Goal: Task Accomplishment & Management: Manage account settings

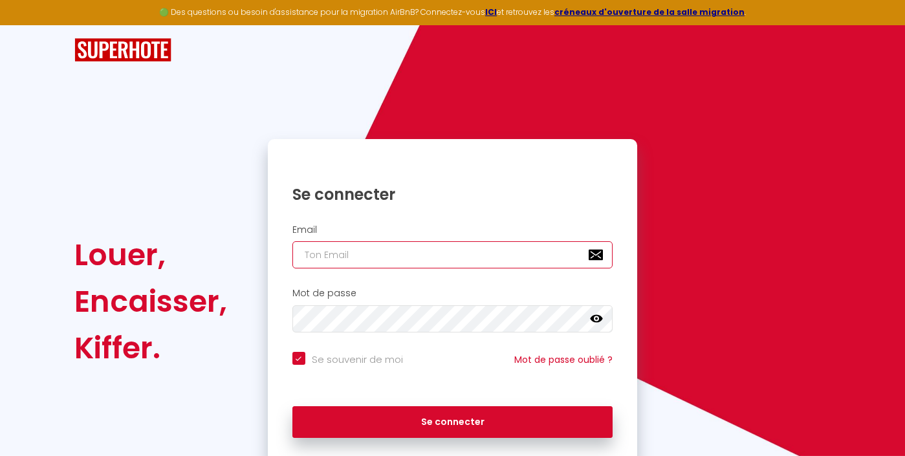
type input "[PERSON_NAME][EMAIL_ADDRESS][DOMAIN_NAME]"
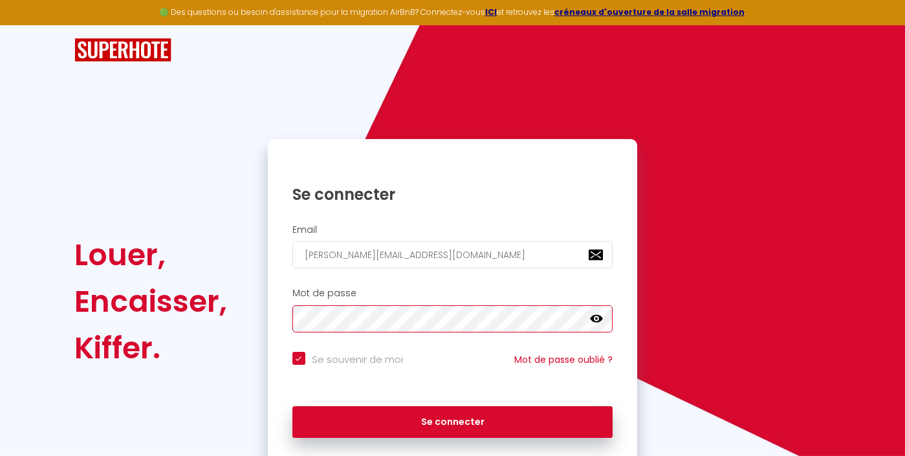
click at [452, 420] on button "Se connecter" at bounding box center [452, 422] width 321 height 32
checkbox input "true"
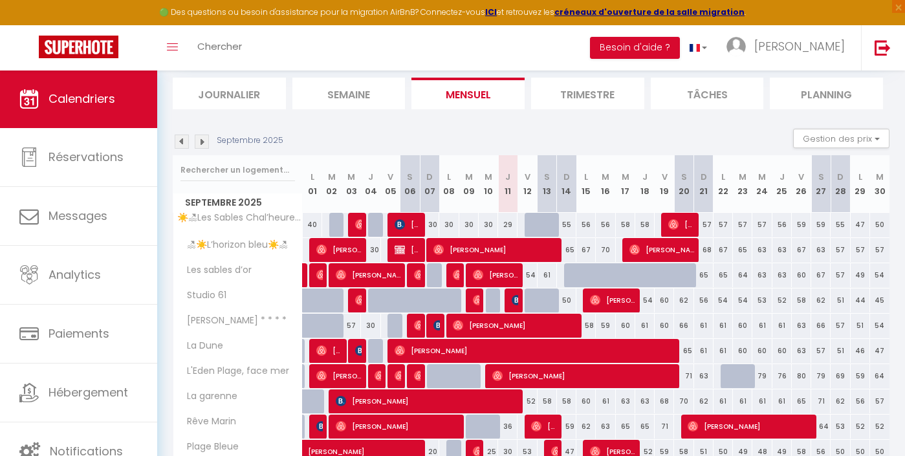
scroll to position [82, 0]
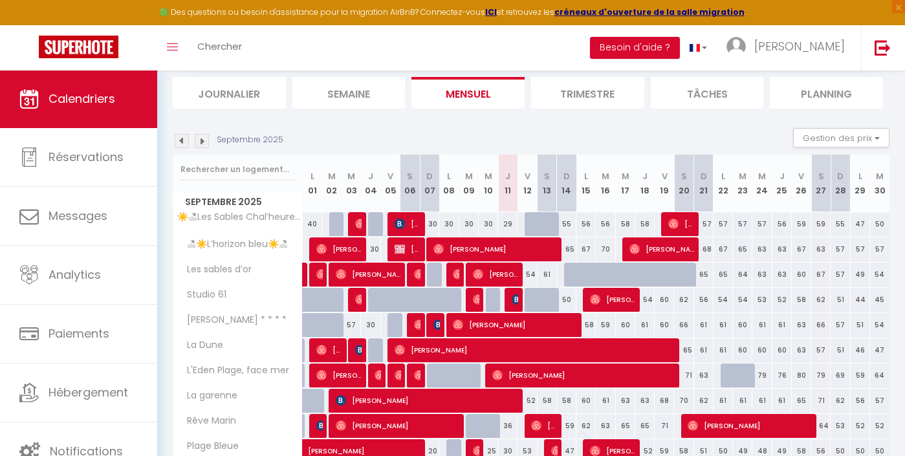
click at [506, 223] on div "29" at bounding box center [507, 224] width 19 height 24
type input "29"
type input "Jeu 11 Septembre 2025"
type input "Ven 12 Septembre 2025"
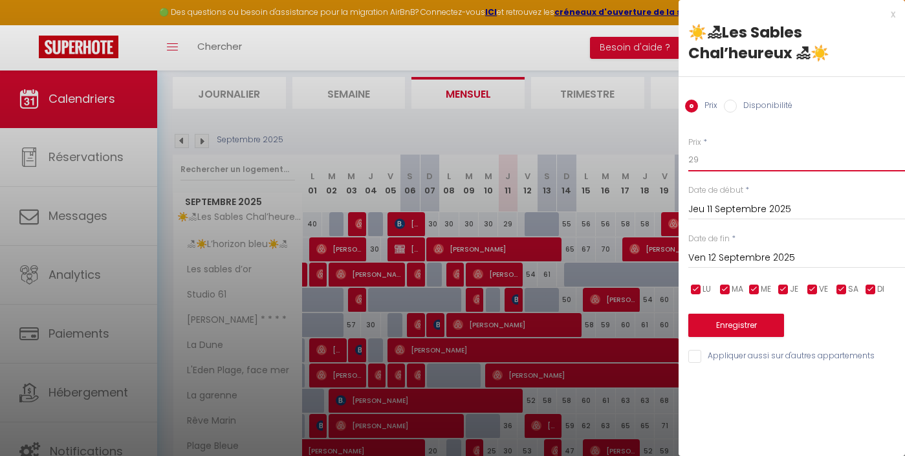
click at [701, 166] on input "29" at bounding box center [796, 159] width 217 height 23
type input "25"
click at [733, 319] on button "Enregistrer" at bounding box center [736, 325] width 96 height 23
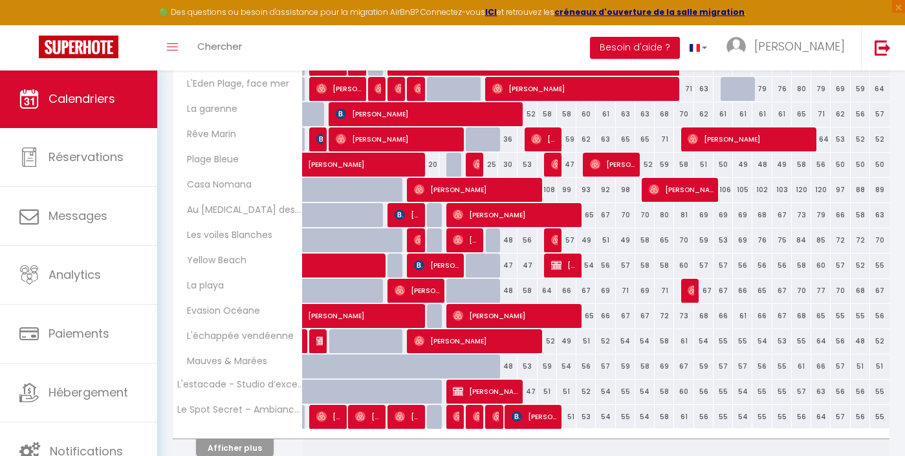
scroll to position [369, 0]
click at [508, 239] on div "48" at bounding box center [507, 240] width 19 height 24
type input "48"
type input "Jeu 11 Septembre 2025"
type input "Ven 12 Septembre 2025"
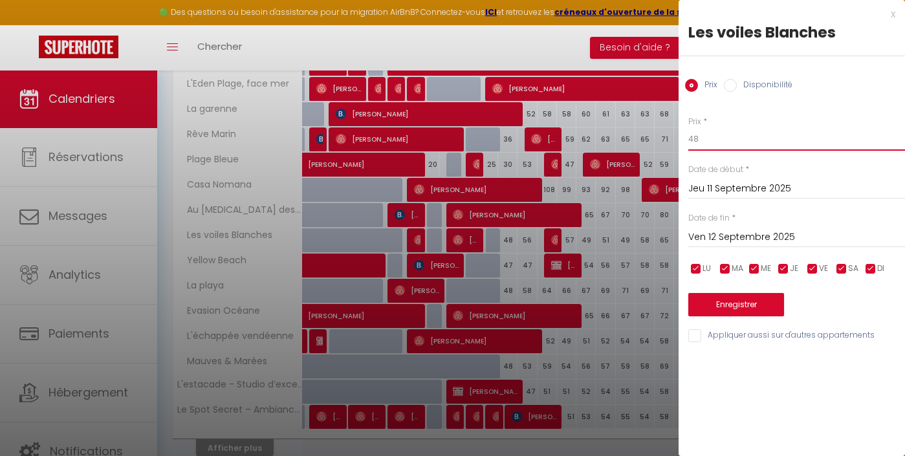
click at [704, 146] on input "48" at bounding box center [796, 138] width 217 height 23
type input "36"
click at [719, 293] on button "Enregistrer" at bounding box center [736, 304] width 96 height 23
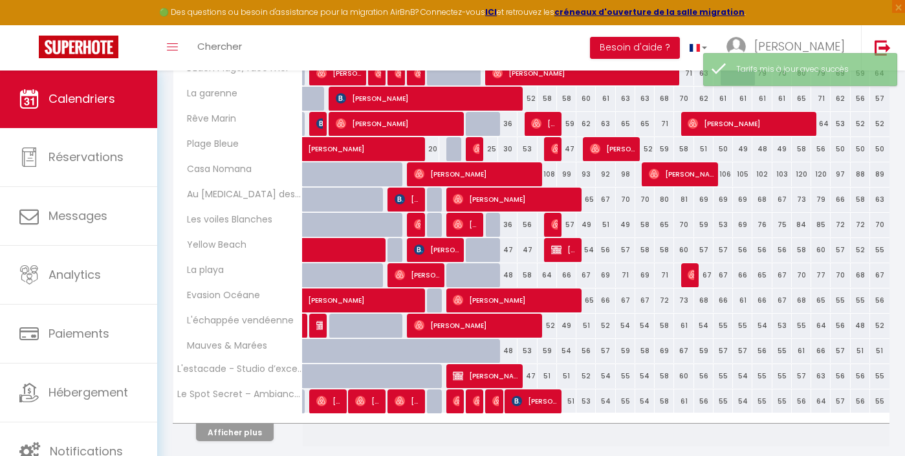
scroll to position [391, 0]
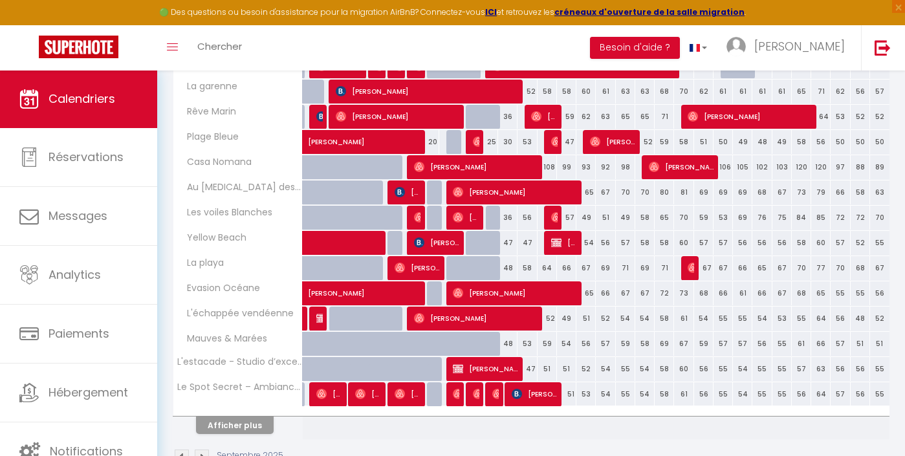
click at [507, 242] on div "47" at bounding box center [507, 243] width 19 height 24
type input "47"
type input "Jeu 11 Septembre 2025"
type input "Ven 12 Septembre 2025"
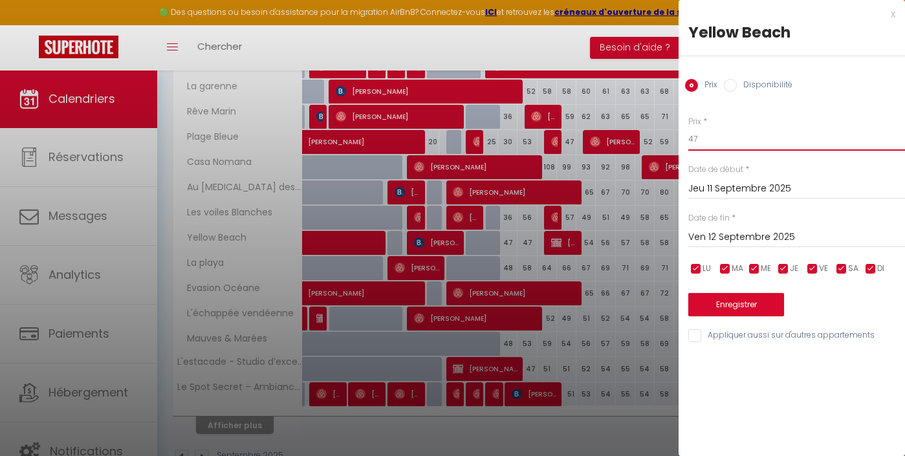
click at [691, 139] on input "47" at bounding box center [796, 138] width 217 height 23
type input "36"
click at [719, 308] on button "Enregistrer" at bounding box center [736, 304] width 96 height 23
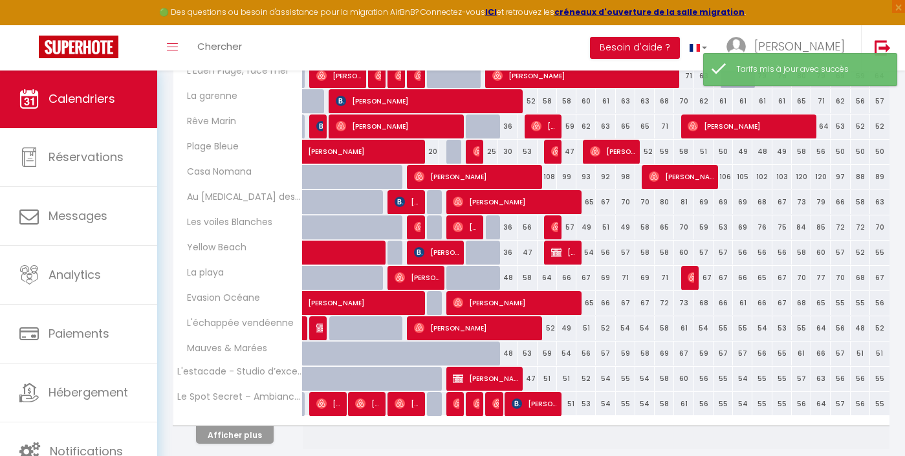
scroll to position [382, 0]
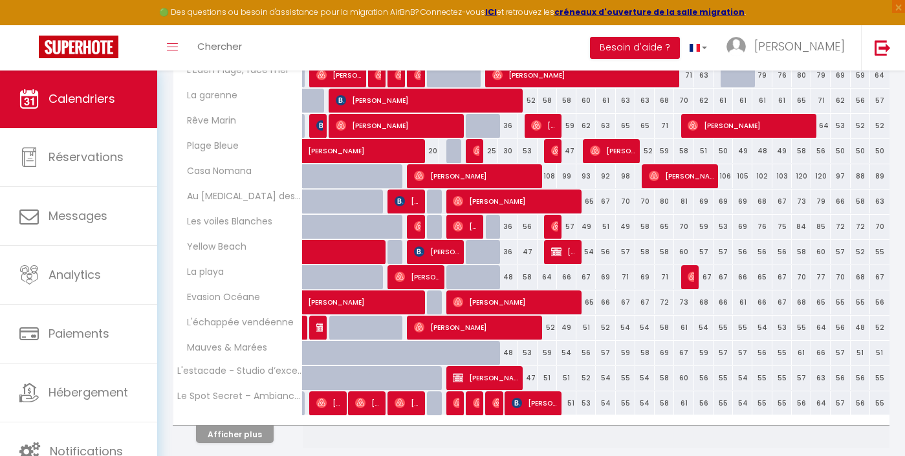
click at [509, 277] on div "48" at bounding box center [507, 277] width 19 height 24
type input "48"
type input "Jeu 11 Septembre 2025"
type input "Ven 12 Septembre 2025"
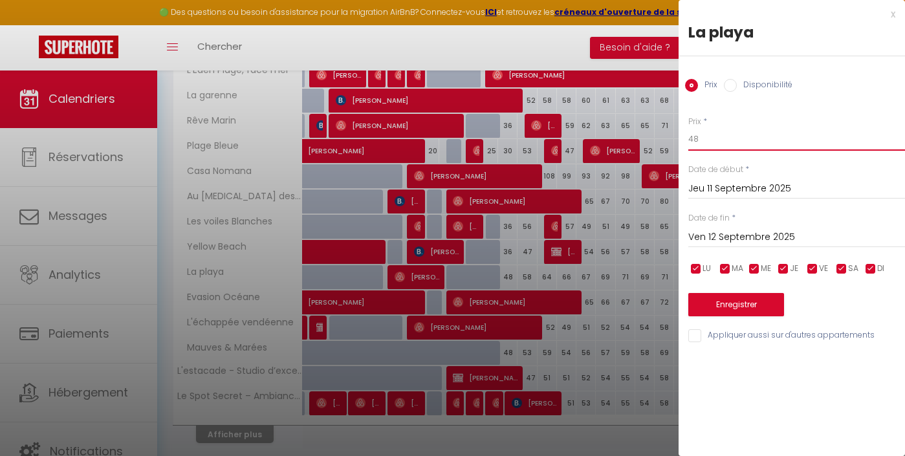
click at [719, 140] on input "48" at bounding box center [796, 138] width 217 height 23
type input "36"
click at [742, 295] on button "Enregistrer" at bounding box center [736, 304] width 96 height 23
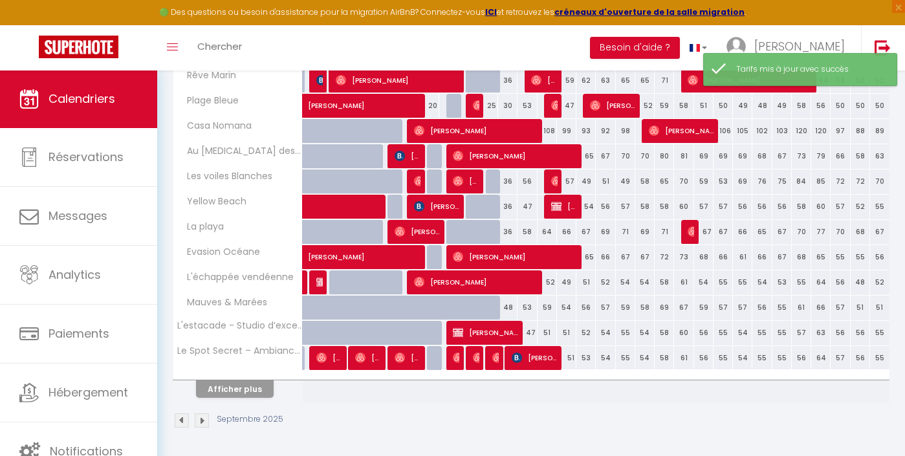
scroll to position [427, 0]
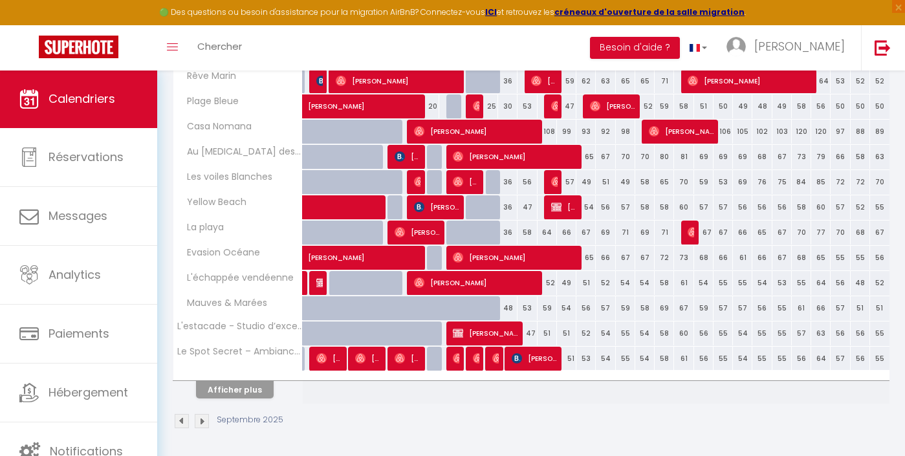
click at [241, 394] on button "Afficher plus" at bounding box center [235, 389] width 78 height 17
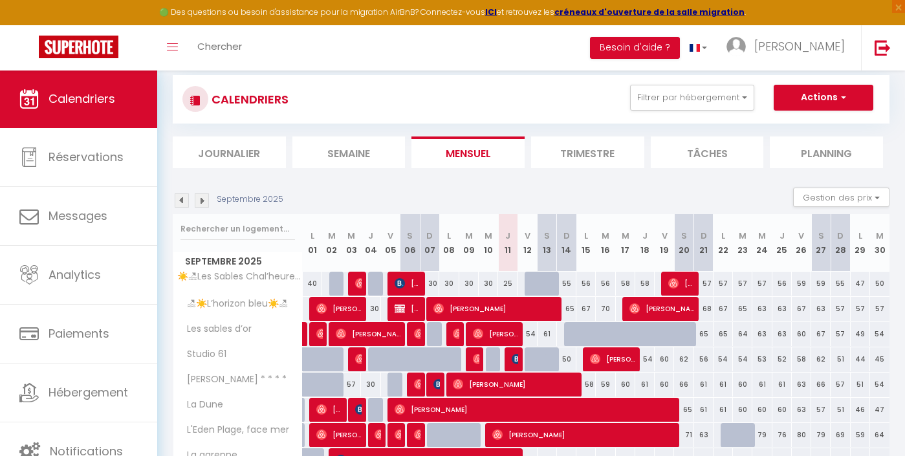
scroll to position [21, 0]
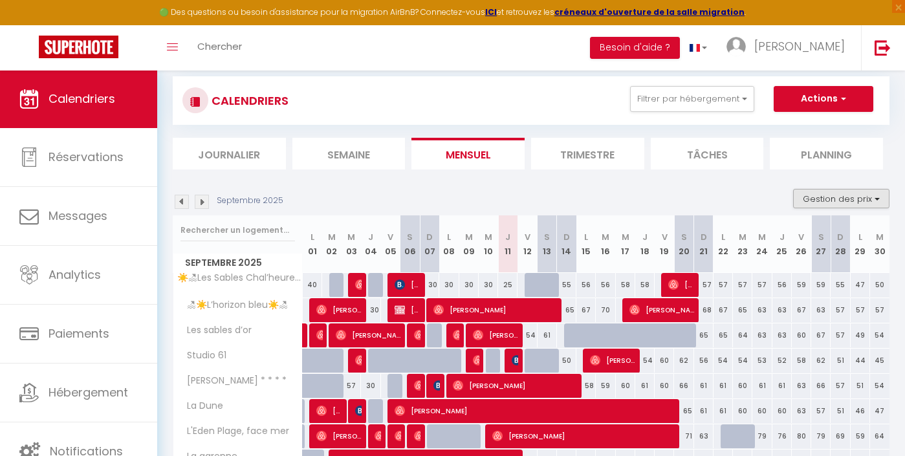
click at [855, 202] on button "Gestion des prix" at bounding box center [841, 198] width 96 height 19
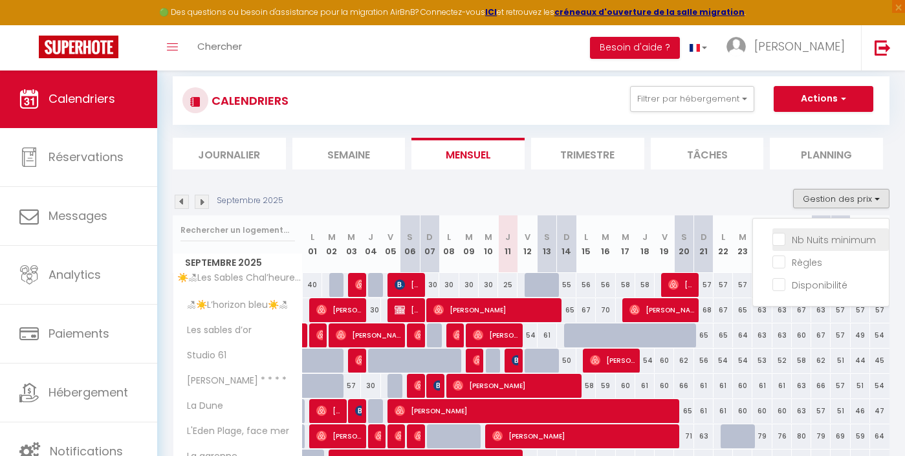
click at [818, 243] on input "Nb Nuits minimum" at bounding box center [830, 238] width 116 height 13
checkbox input "true"
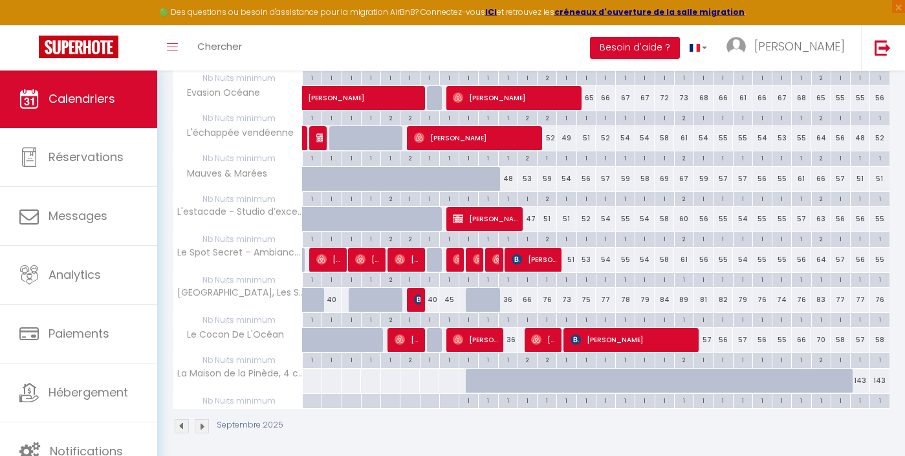
scroll to position [813, 0]
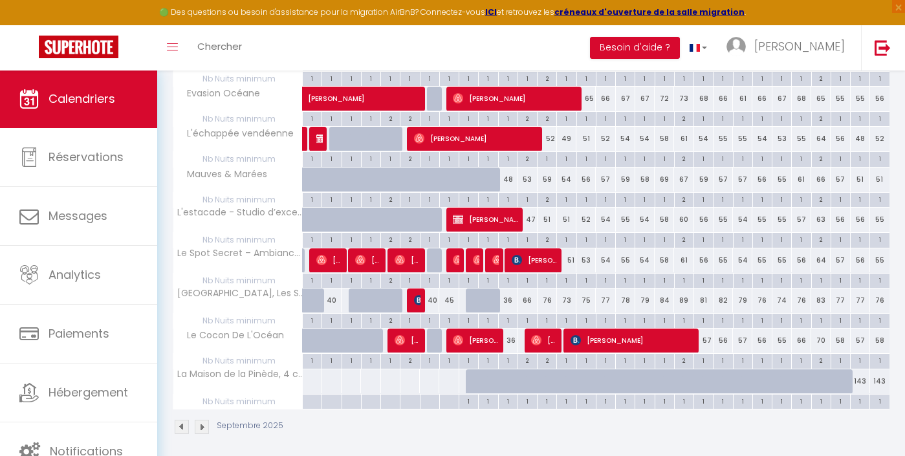
click at [547, 314] on div "1" at bounding box center [547, 320] width 19 height 12
type input "1"
type input "[PERSON_NAME] 13 Septembre 2025"
type input "Dim 14 Septembre 2025"
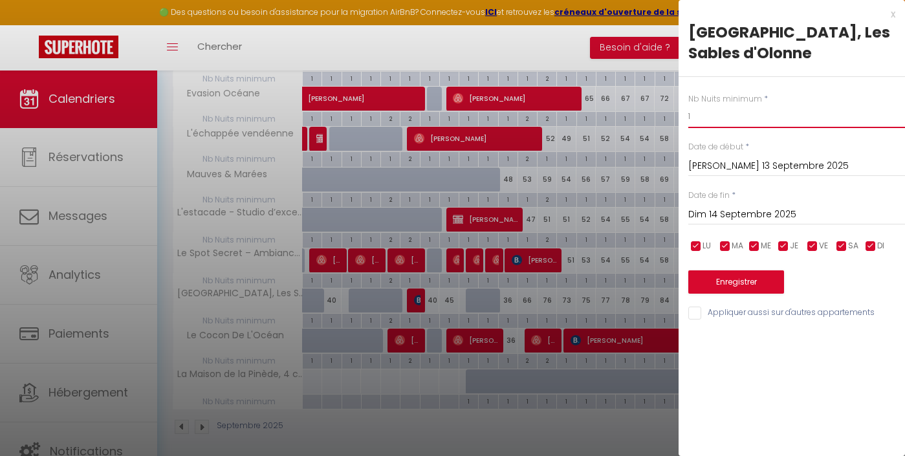
click at [751, 109] on input "1" at bounding box center [796, 116] width 217 height 23
type input "2"
click at [726, 277] on button "Enregistrer" at bounding box center [736, 281] width 96 height 23
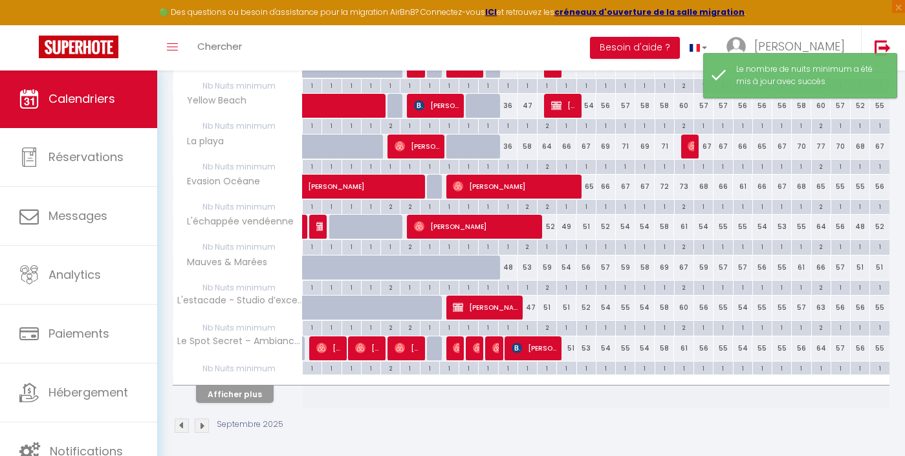
scroll to position [725, 0]
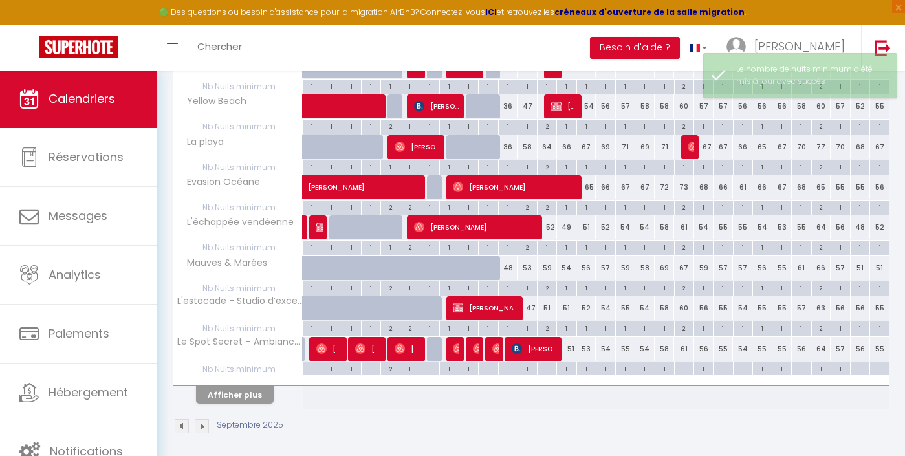
click at [241, 387] on button "Afficher plus" at bounding box center [235, 394] width 78 height 17
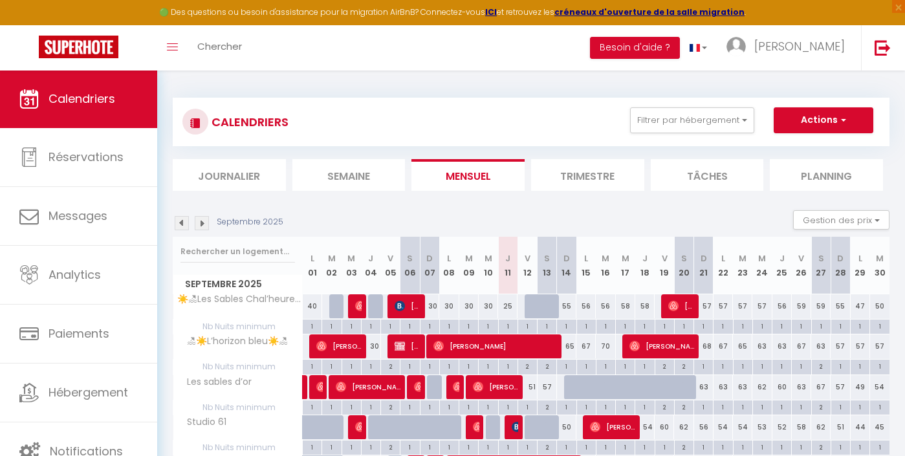
scroll to position [0, 0]
click at [200, 223] on img at bounding box center [202, 223] width 14 height 14
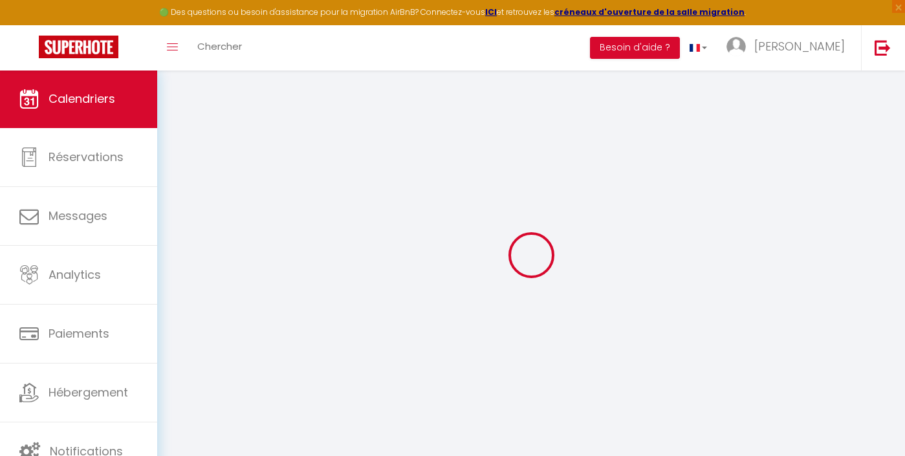
select select
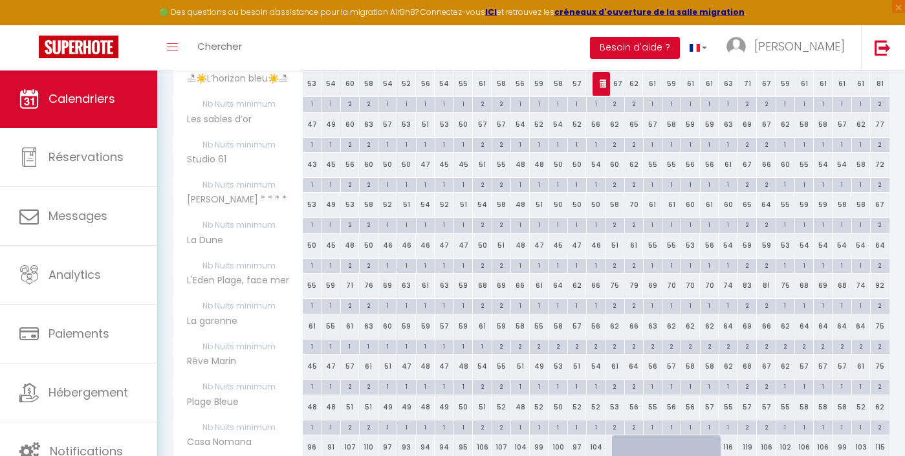
scroll to position [257, 0]
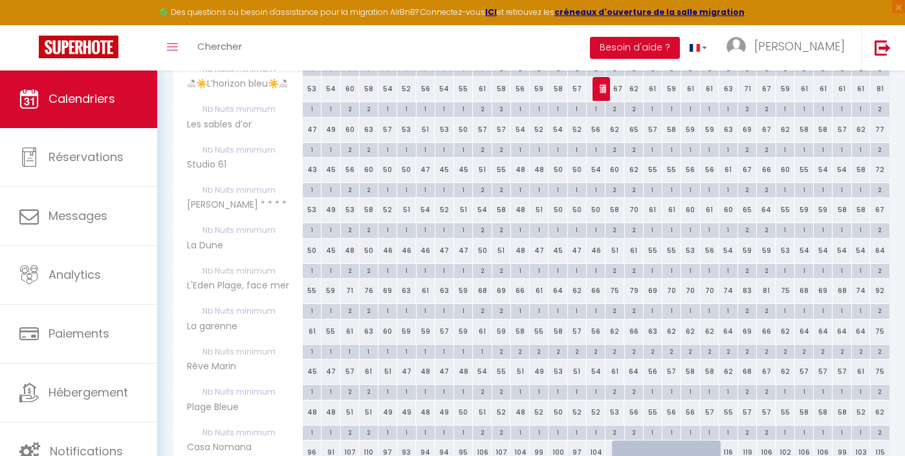
click at [600, 85] on img at bounding box center [605, 88] width 10 height 10
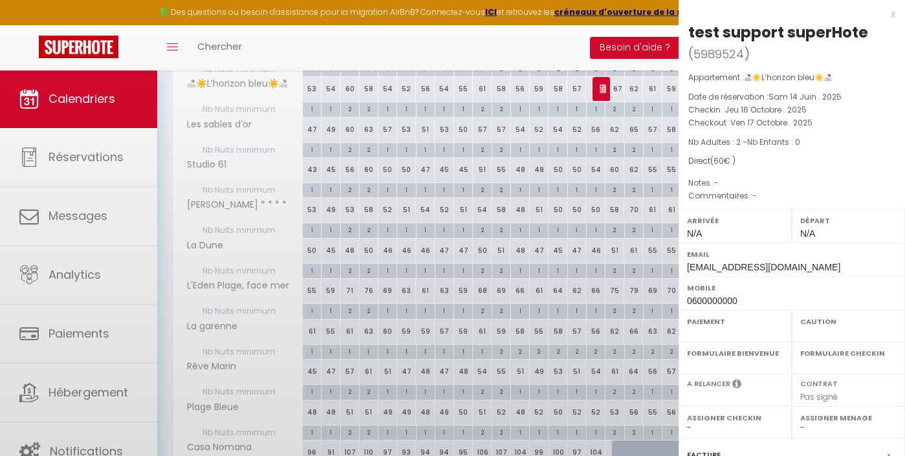
select select "OK"
select select "KO"
select select "0"
select select "1"
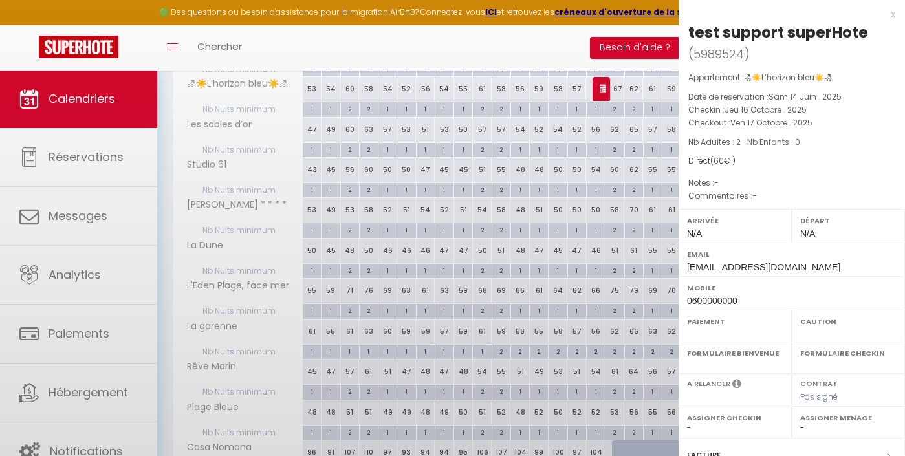
select select
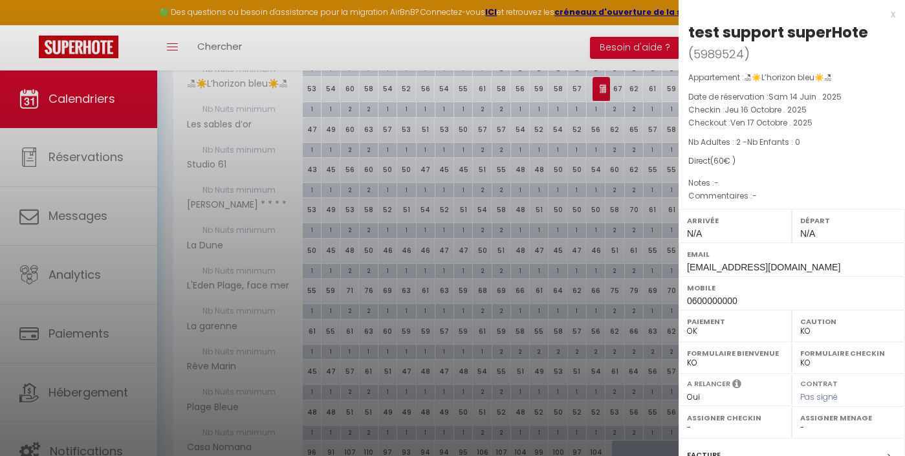
select select "44297"
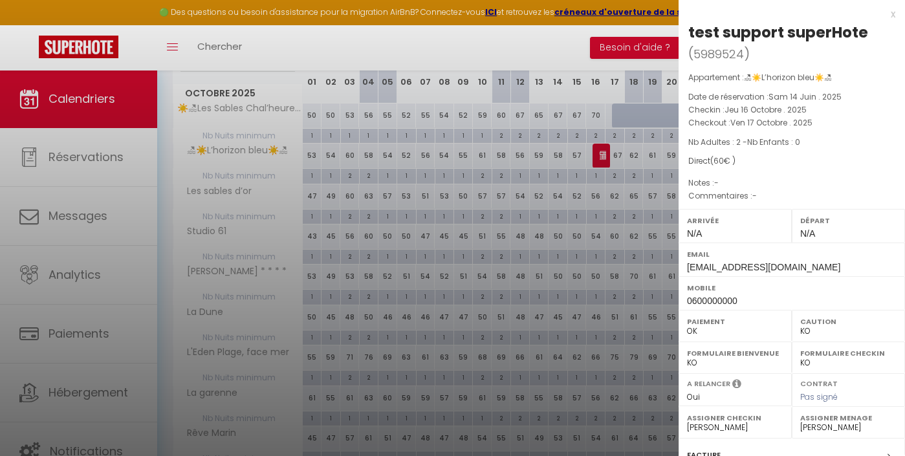
scroll to position [179, 0]
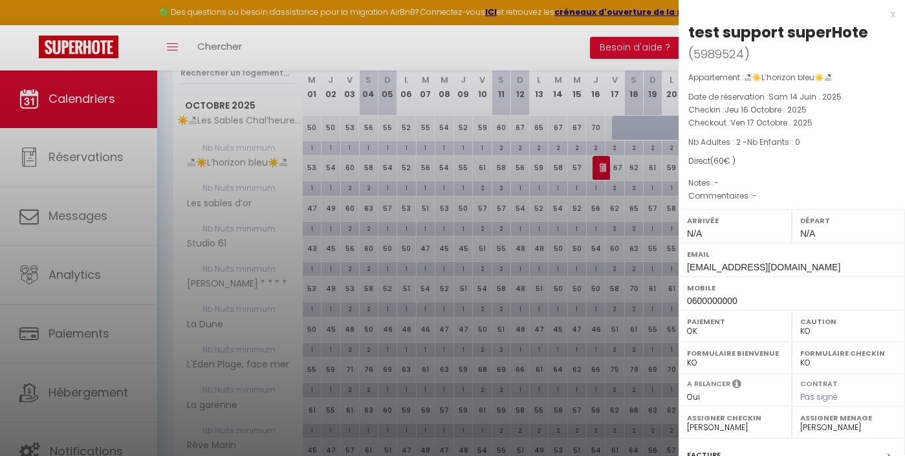
click at [604, 165] on div at bounding box center [452, 228] width 905 height 456
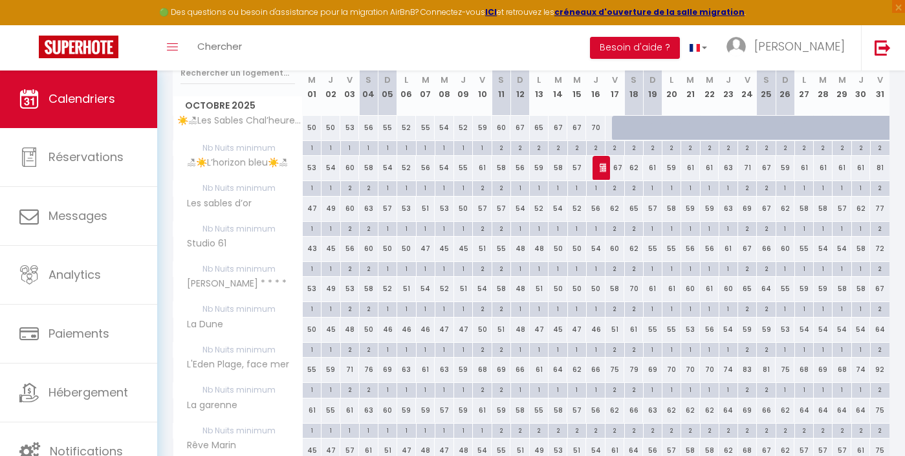
click at [604, 165] on img at bounding box center [605, 167] width 10 height 10
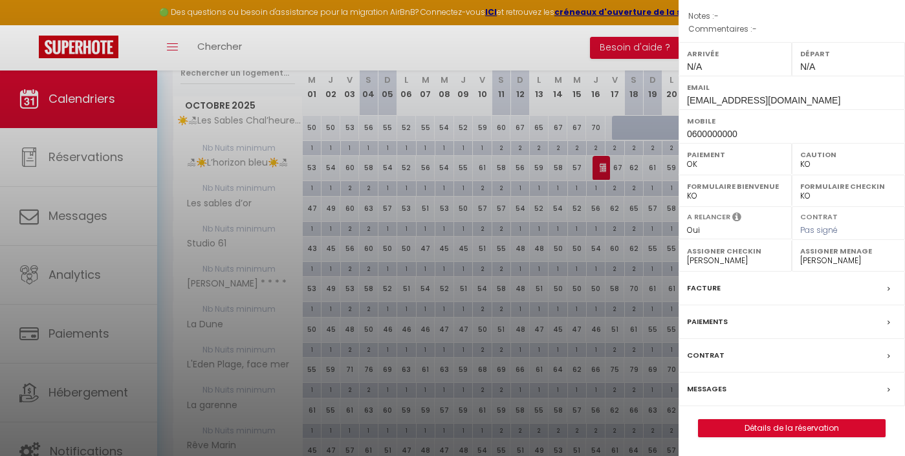
scroll to position [164, 0]
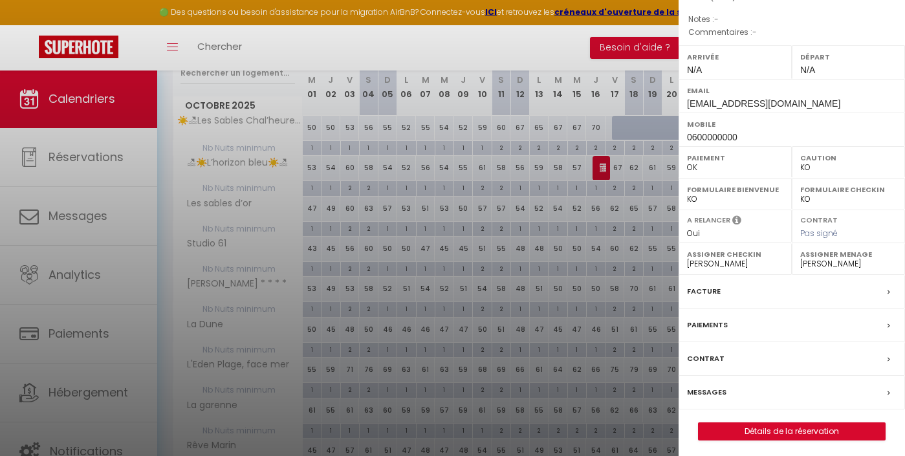
click at [769, 431] on link "Détails de la réservation" at bounding box center [792, 431] width 186 height 17
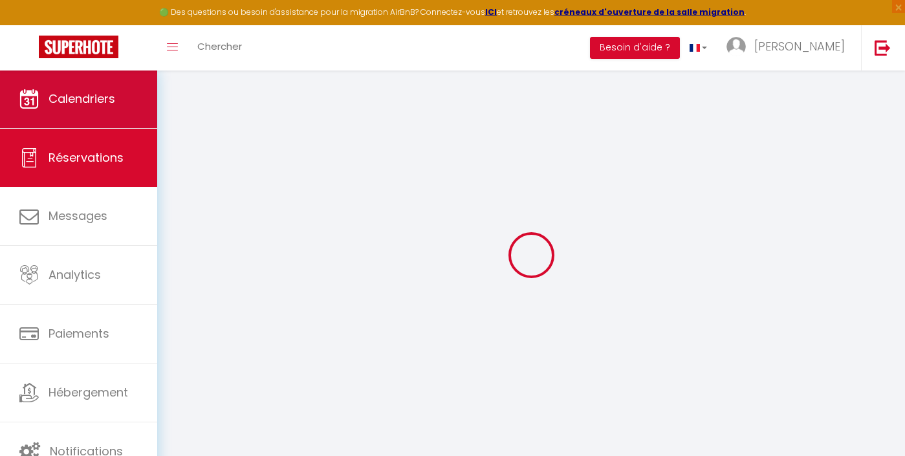
click at [118, 88] on link "Calendriers" at bounding box center [78, 99] width 157 height 58
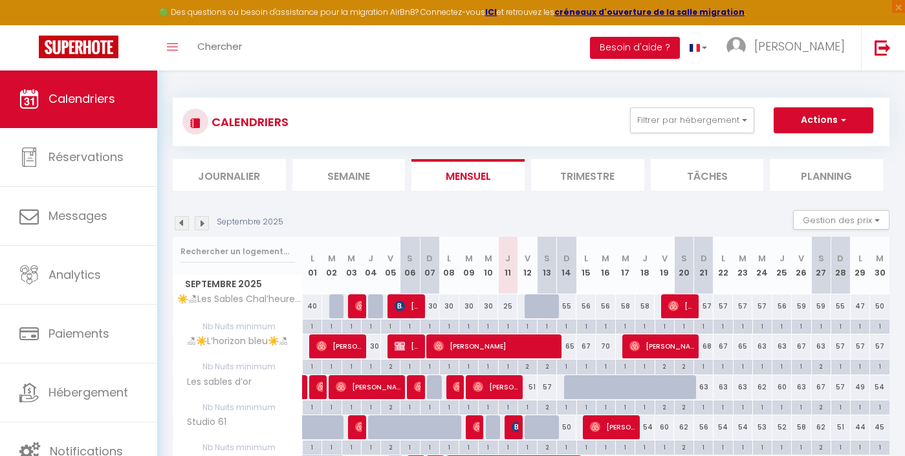
click at [197, 223] on img at bounding box center [202, 223] width 14 height 14
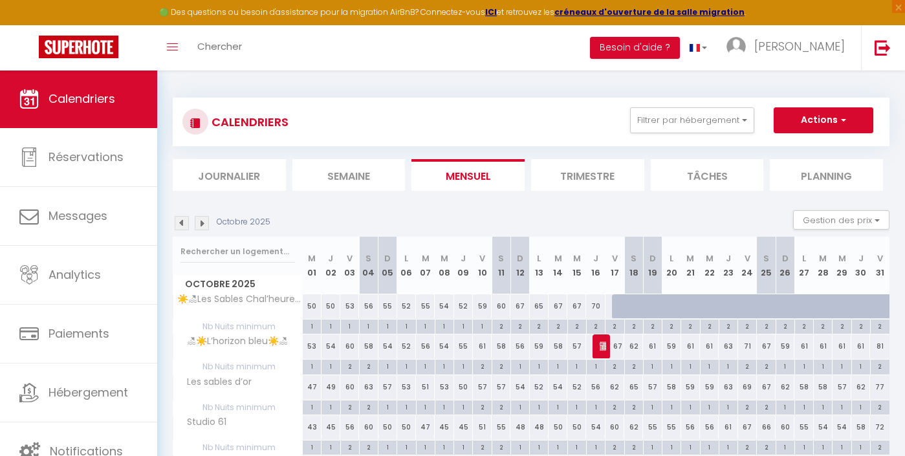
click at [605, 344] on img at bounding box center [605, 346] width 10 height 10
select select "OK"
select select "KO"
select select "0"
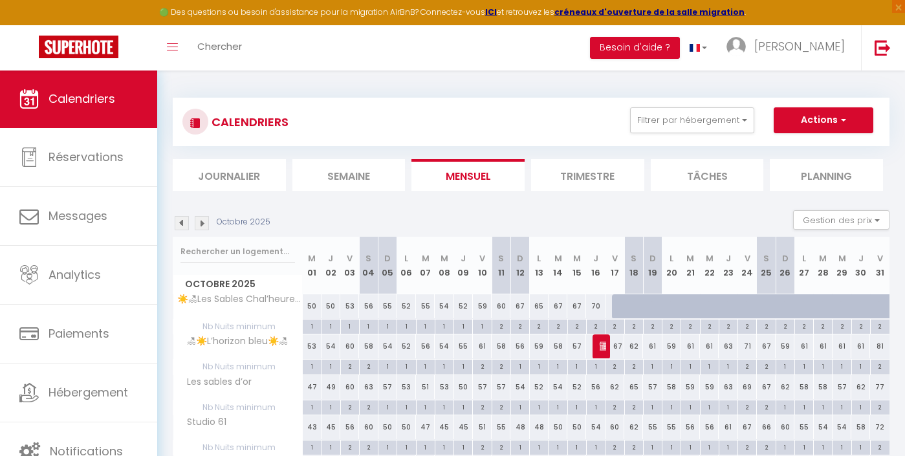
select select "1"
select select
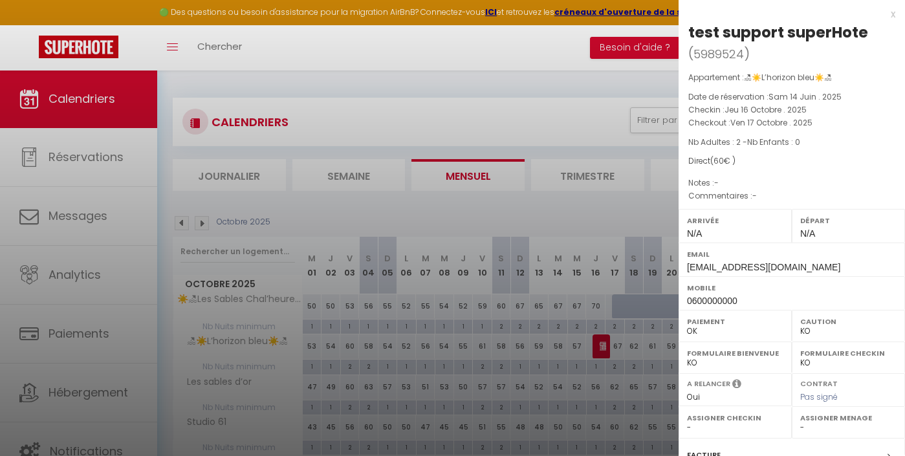
select select "44297"
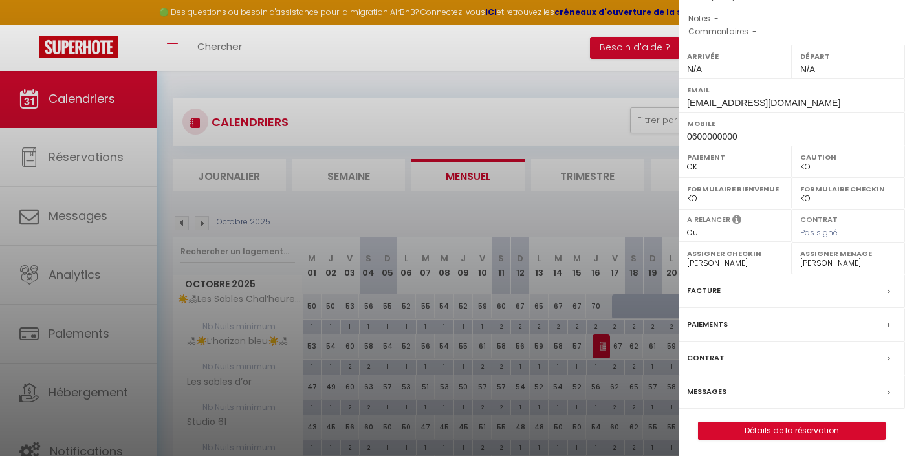
scroll to position [164, 0]
click at [773, 426] on link "Détails de la réservation" at bounding box center [792, 431] width 186 height 17
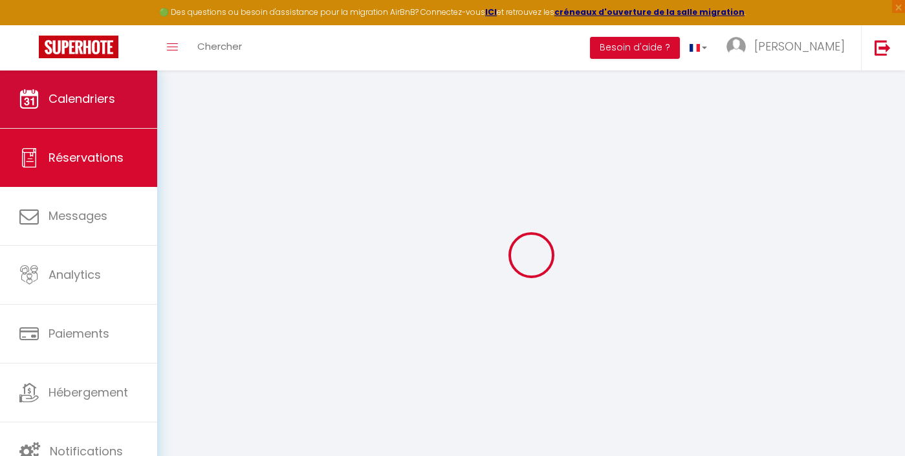
click at [57, 122] on link "Calendriers" at bounding box center [78, 99] width 157 height 58
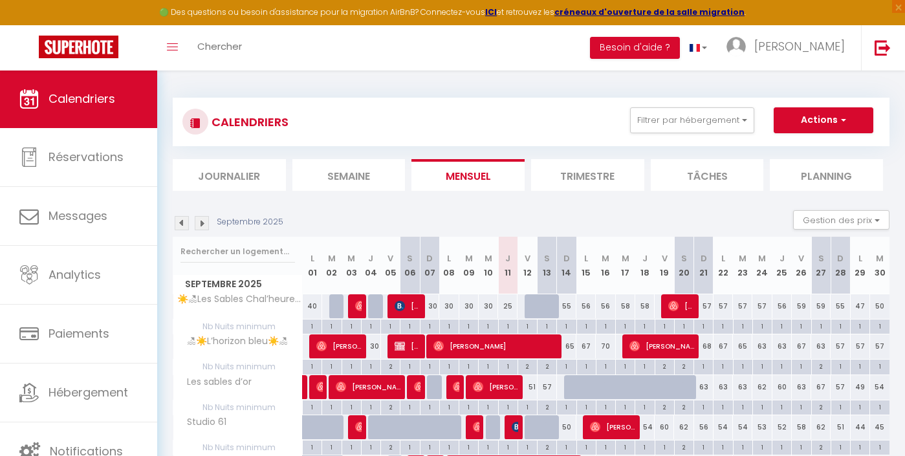
click at [206, 227] on img at bounding box center [202, 223] width 14 height 14
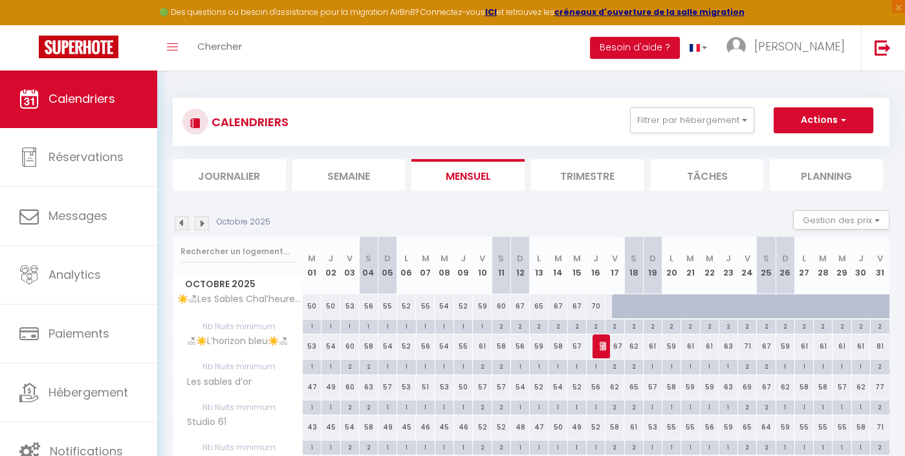
click at [600, 349] on img at bounding box center [605, 346] width 10 height 10
select select "OK"
select select "KO"
select select "0"
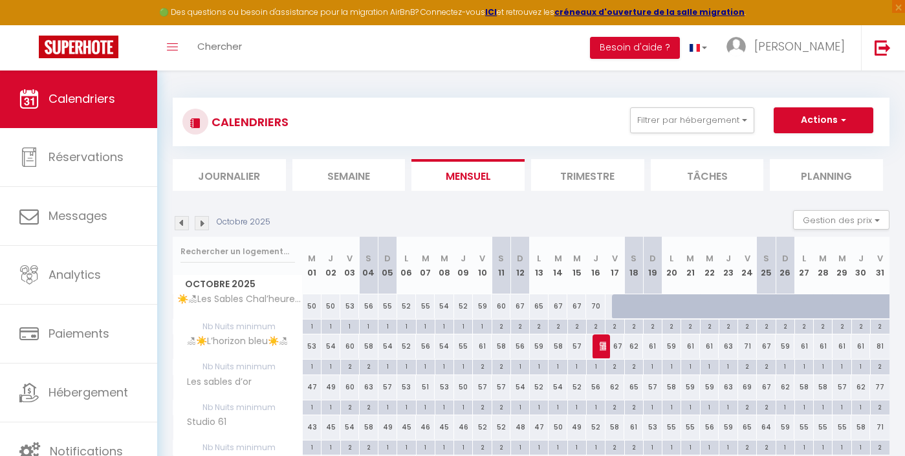
select select "1"
select select
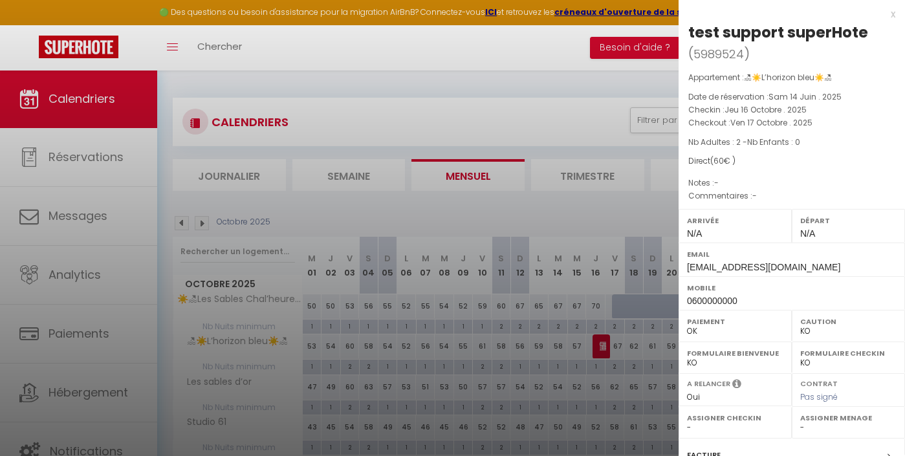
select select "44297"
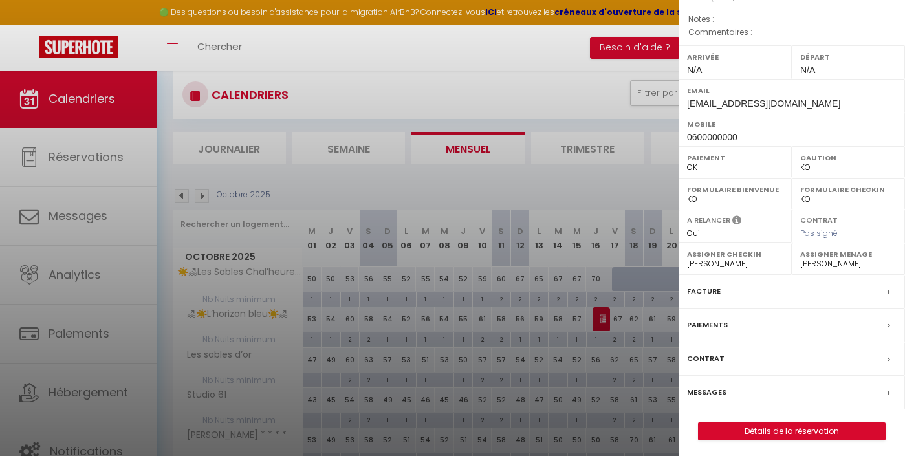
scroll to position [39, 0]
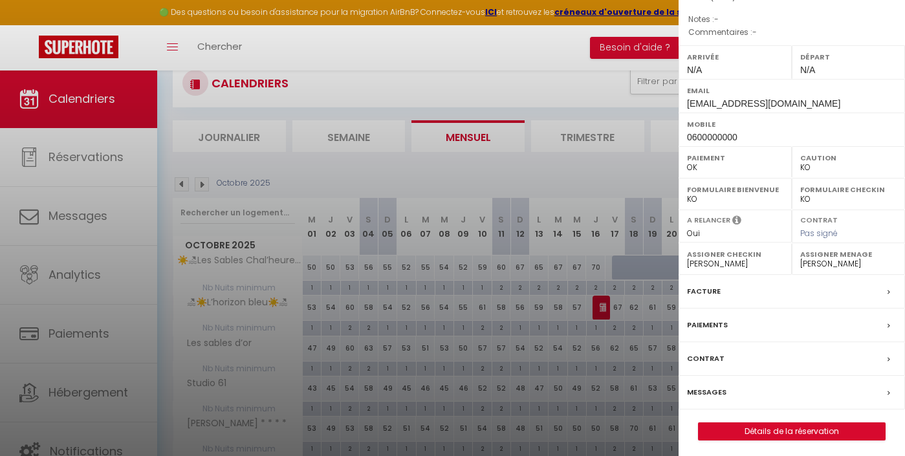
click at [745, 433] on link "Détails de la réservation" at bounding box center [792, 431] width 186 height 17
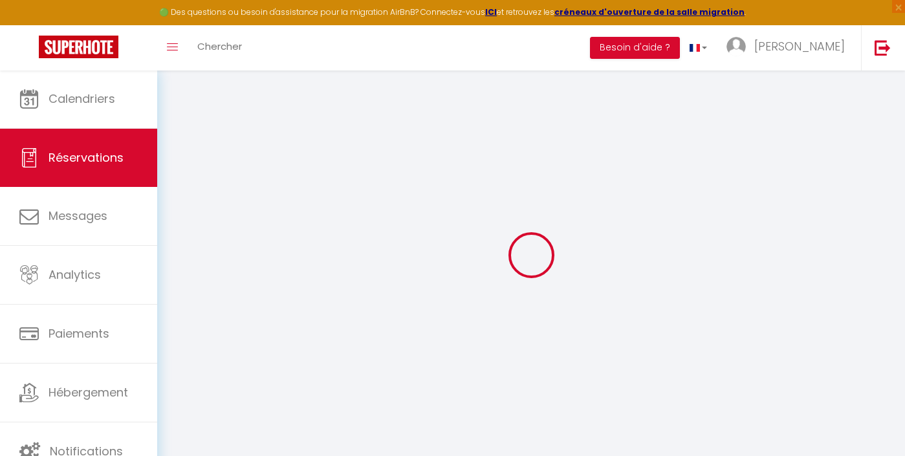
select select
checkbox input "false"
select index
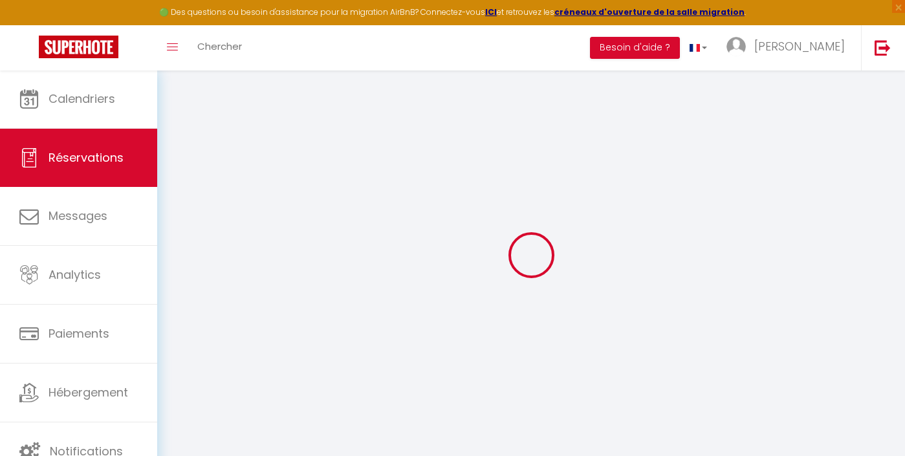
select select
checkbox input "false"
select index
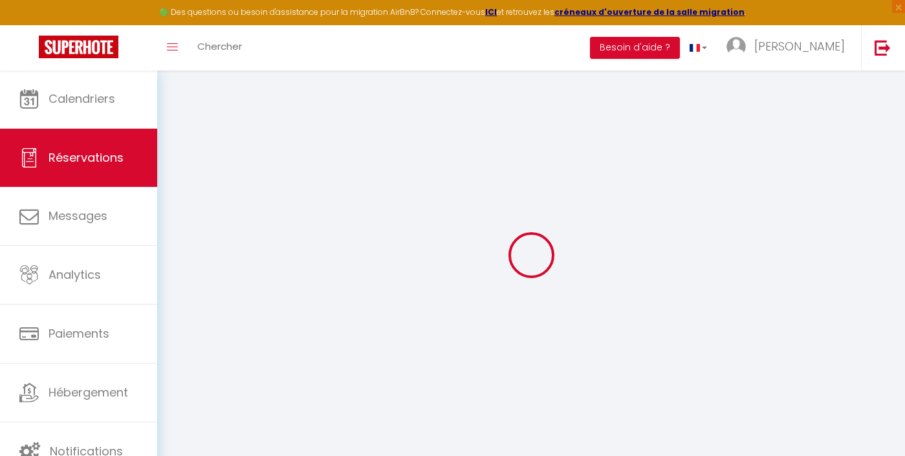
select select
checkbox input "false"
select index
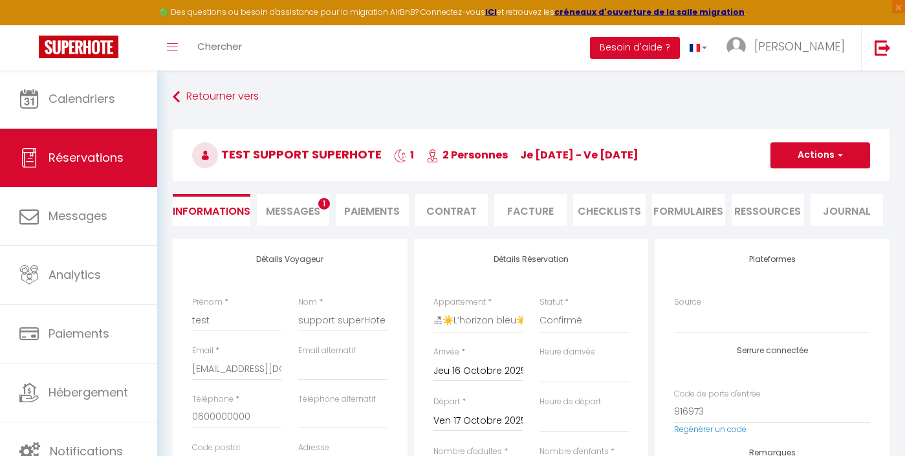
select select
checkbox input "false"
select index
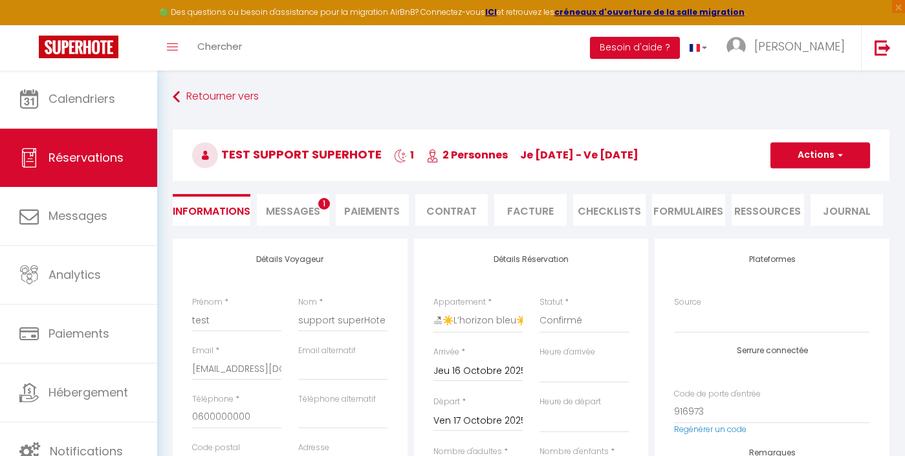
checkbox input "false"
select index
select select
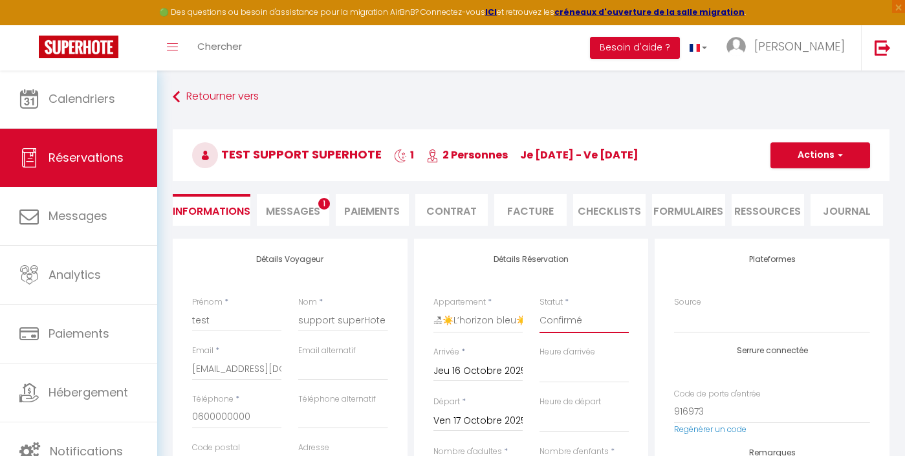
select select "3"
select select
checkbox input "false"
select index
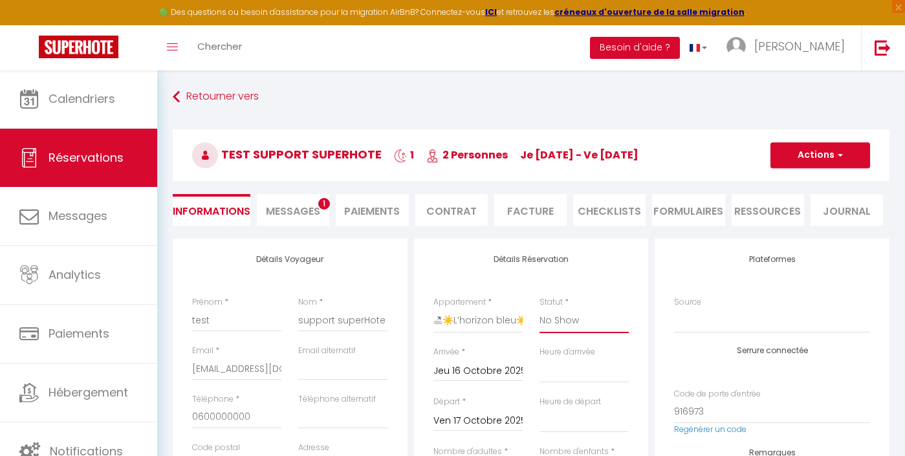
select index
click at [818, 157] on button "Actions" at bounding box center [820, 155] width 100 height 26
click at [803, 181] on link "Enregistrer" at bounding box center [807, 183] width 102 height 17
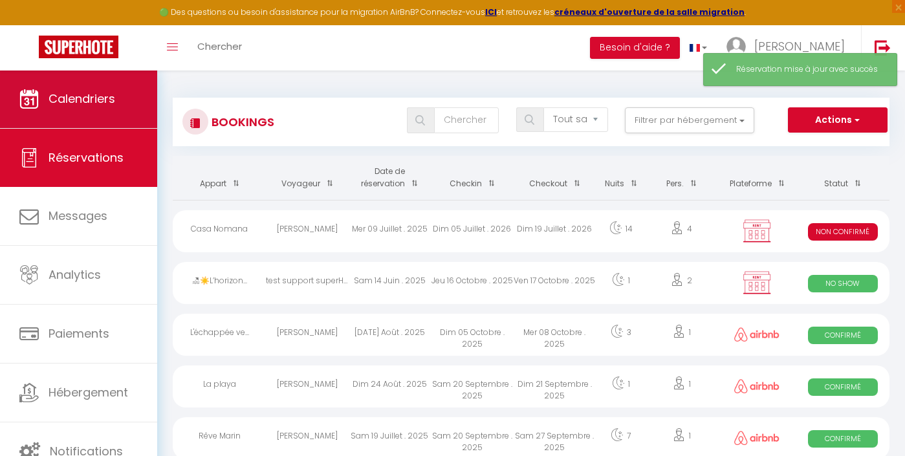
click at [99, 98] on span "Calendriers" at bounding box center [82, 99] width 67 height 16
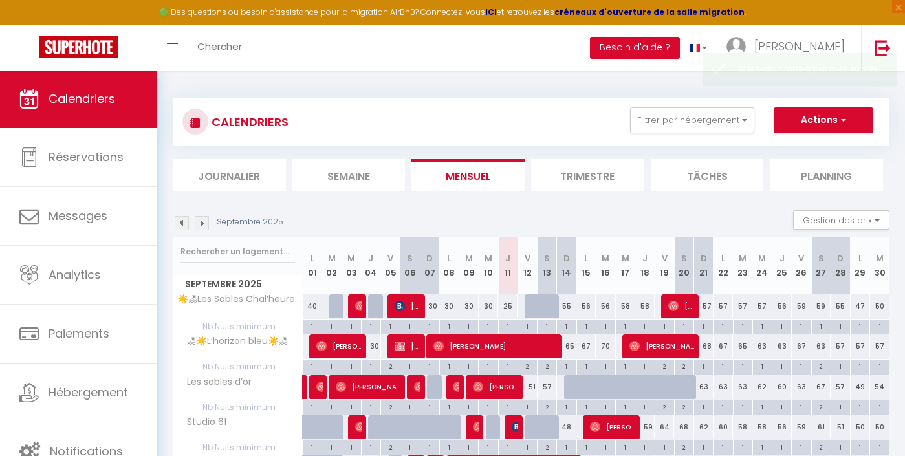
click at [202, 218] on img at bounding box center [202, 223] width 14 height 14
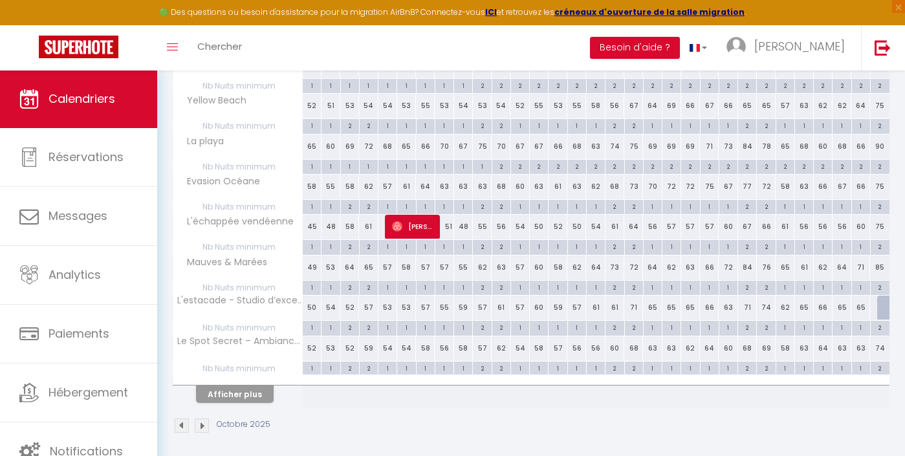
scroll to position [725, 0]
click at [235, 389] on button "Afficher plus" at bounding box center [235, 394] width 78 height 17
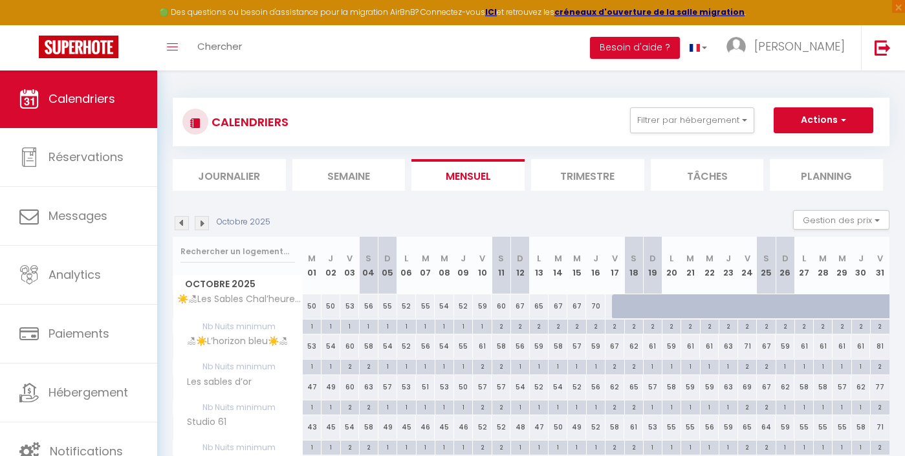
scroll to position [0, 0]
click at [199, 221] on img at bounding box center [202, 223] width 14 height 14
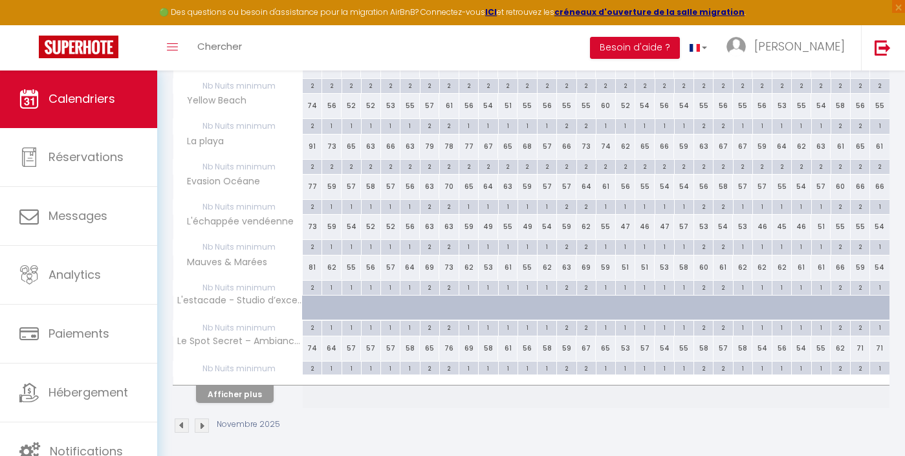
scroll to position [725, 0]
click at [265, 386] on button "Afficher plus" at bounding box center [235, 394] width 78 height 17
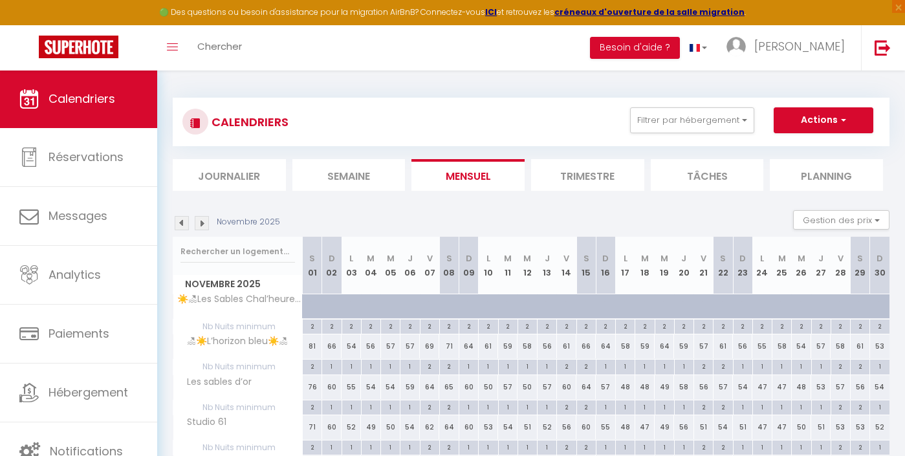
scroll to position [0, 0]
click at [204, 221] on img at bounding box center [202, 223] width 14 height 14
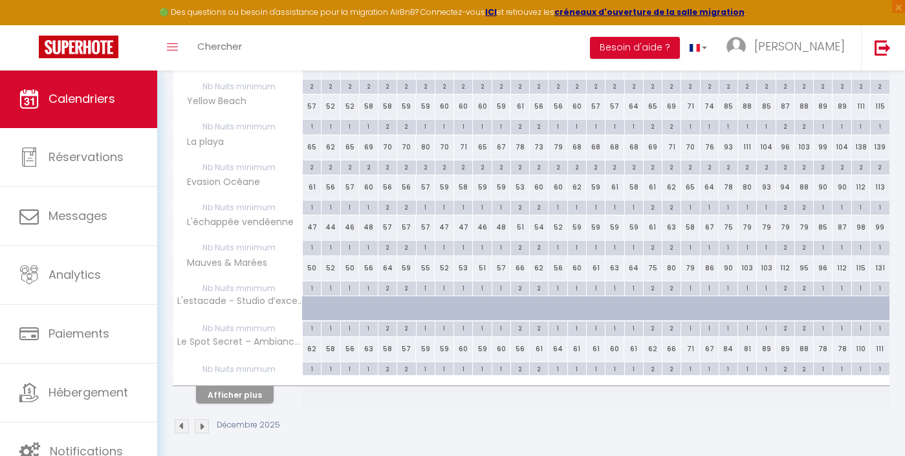
click at [246, 386] on button "Afficher plus" at bounding box center [235, 394] width 78 height 17
